Goal: Task Accomplishment & Management: Complete application form

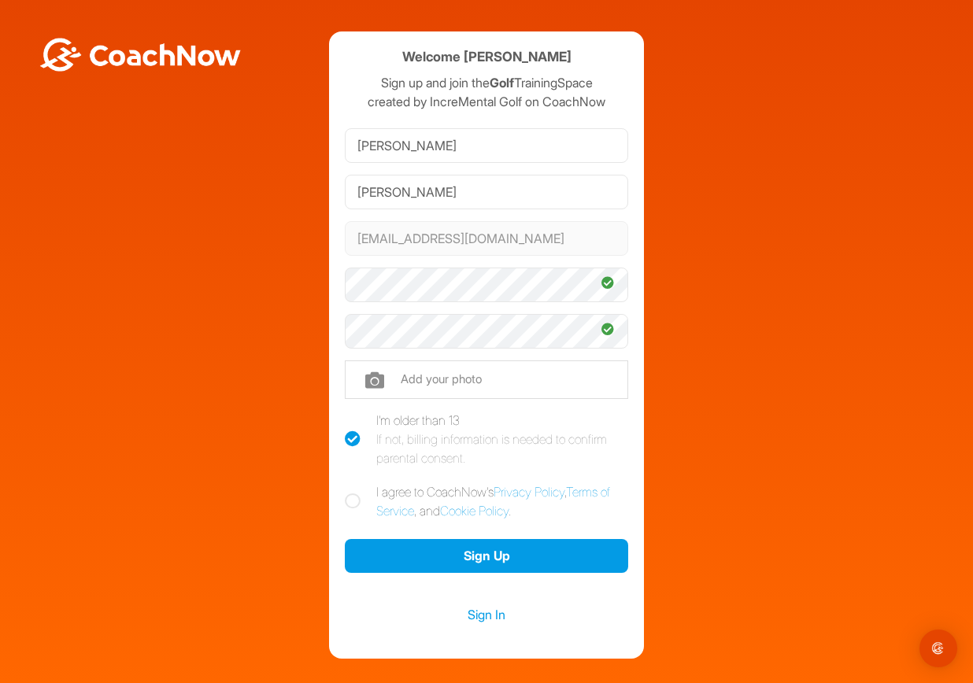
click at [349, 500] on icon at bounding box center [353, 502] width 16 height 16
click at [349, 493] on input "I agree to CoachNow's Privacy Policy , Terms of Service , and Cookie Policy ." at bounding box center [350, 488] width 10 height 10
checkbox input "true"
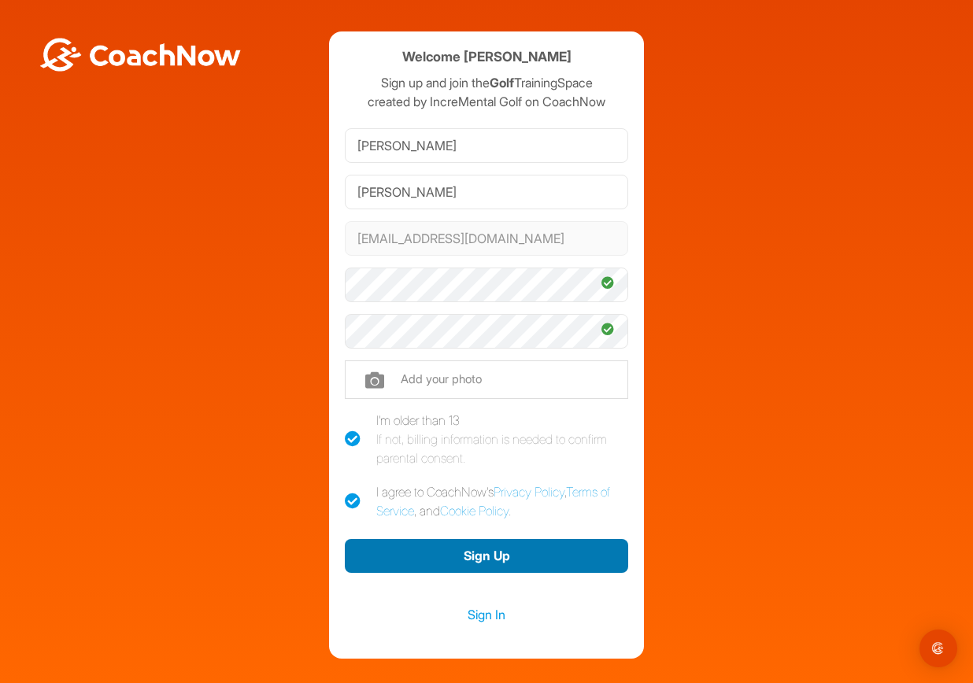
click at [406, 552] on button "Sign Up" at bounding box center [486, 556] width 283 height 34
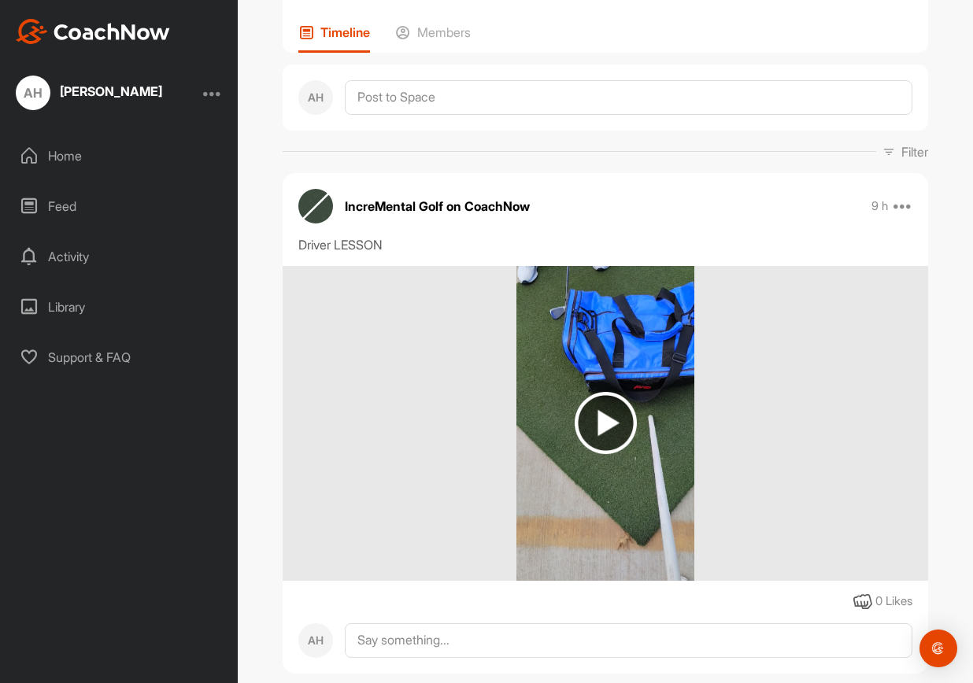
scroll to position [144, 0]
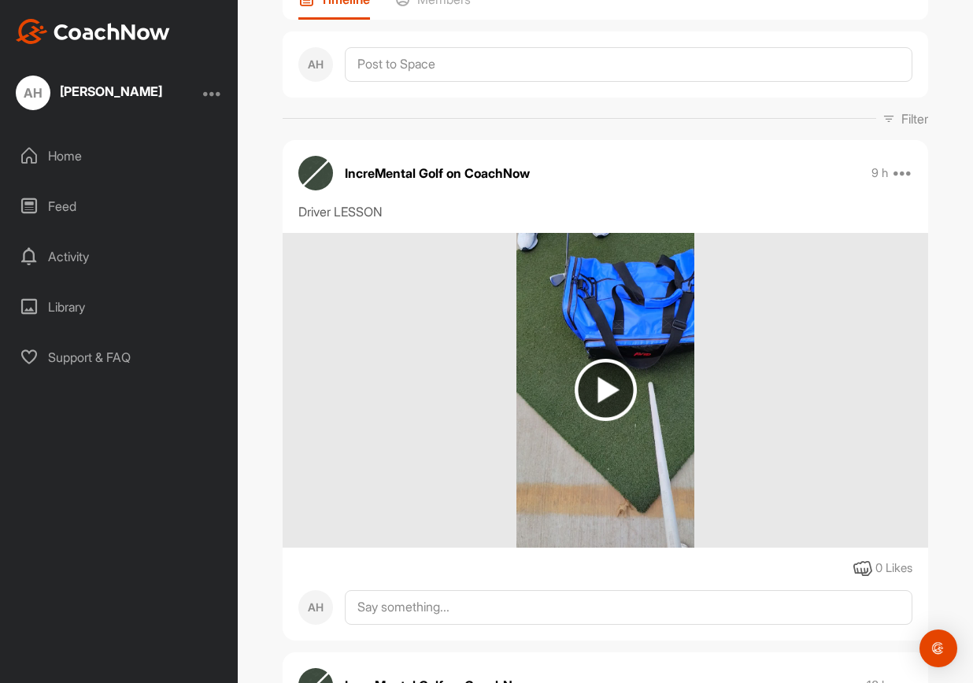
click at [597, 378] on img at bounding box center [606, 390] width 62 height 62
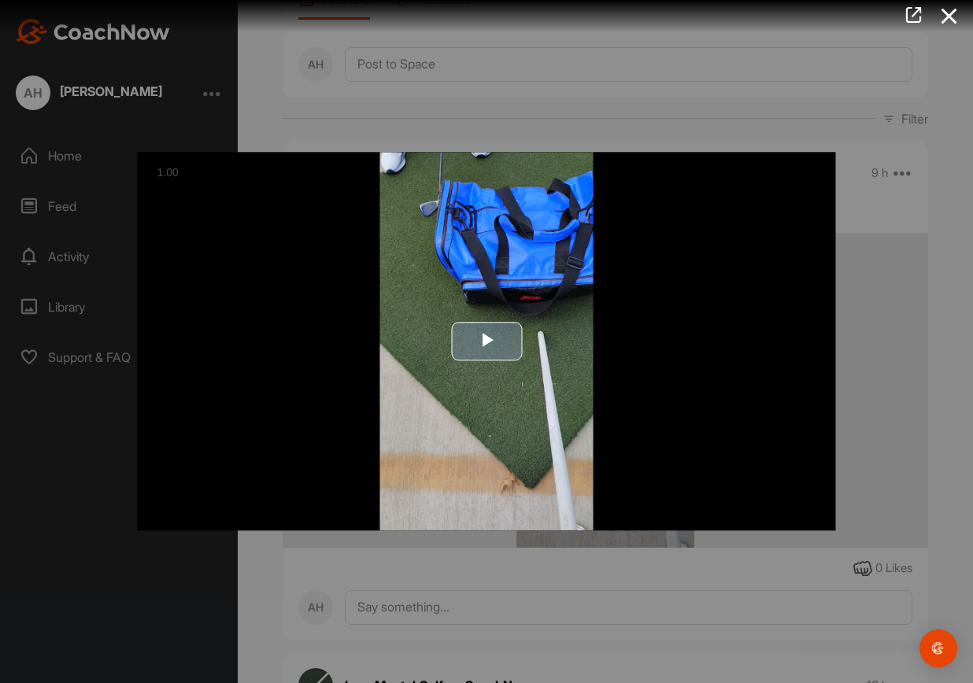
click at [487, 342] on span "Video Player" at bounding box center [487, 342] width 0 height 0
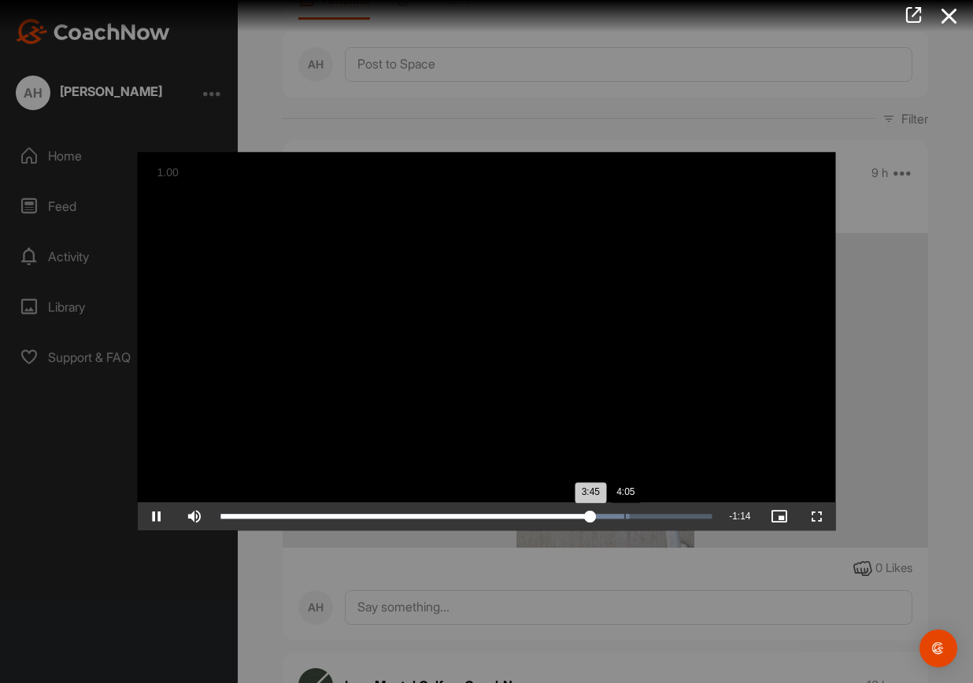
click at [624, 517] on div "Loaded : 83.22% 4:05 3:45" at bounding box center [466, 517] width 491 height 5
click at [653, 517] on div "Loaded : 83.22% 4:22 4:06" at bounding box center [466, 517] width 491 height 5
click at [671, 517] on div "4:33" at bounding box center [671, 517] width 1 height 5
click at [687, 517] on div "Loaded : 93.04% 4:43 4:34" at bounding box center [466, 517] width 491 height 5
click at [654, 517] on div "4:23" at bounding box center [438, 517] width 434 height 5
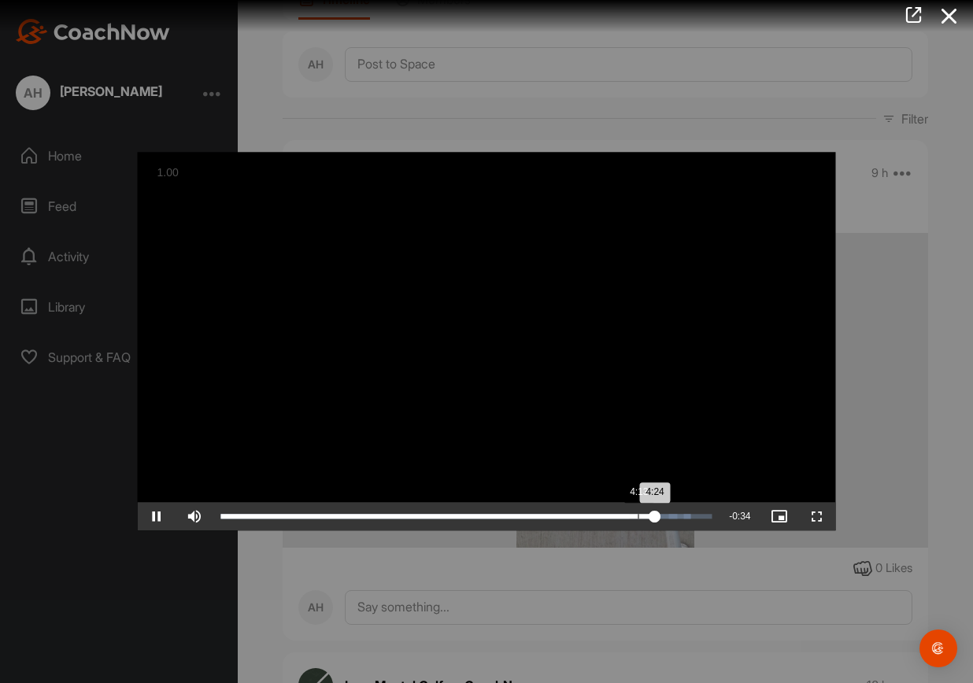
click at [638, 517] on div "Loaded : 95.72% 4:13 4:24" at bounding box center [466, 517] width 491 height 5
click at [943, 11] on icon at bounding box center [950, 16] width 36 height 29
